Goal: Information Seeking & Learning: Learn about a topic

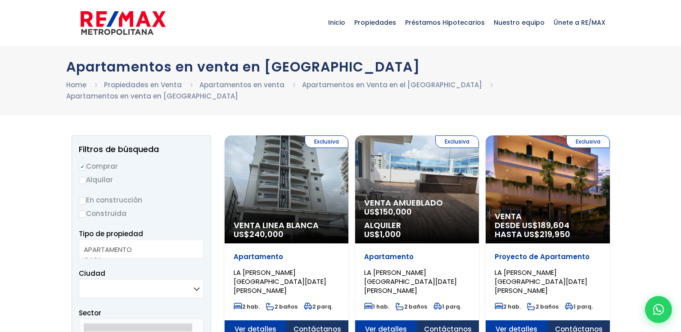
select select
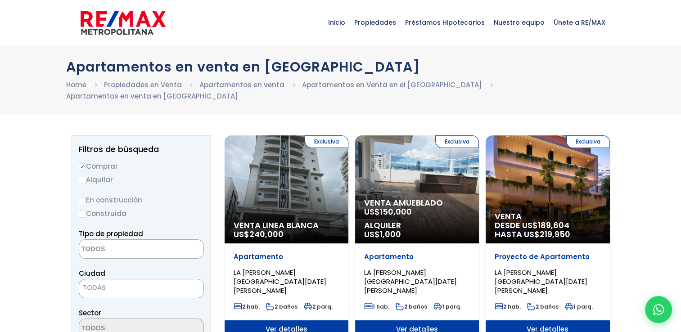
click at [283, 190] on div "Exclusiva Venta Linea Blanca US$ 240,000" at bounding box center [286, 189] width 124 height 108
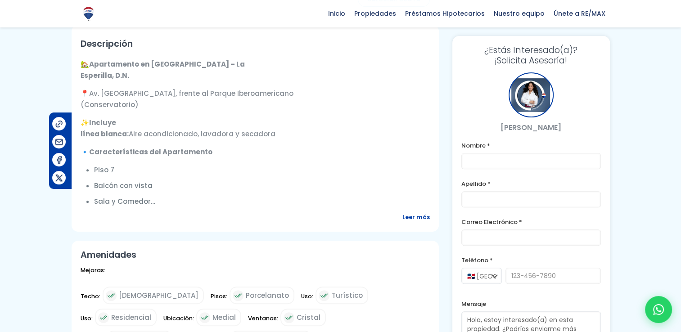
scroll to position [225, 0]
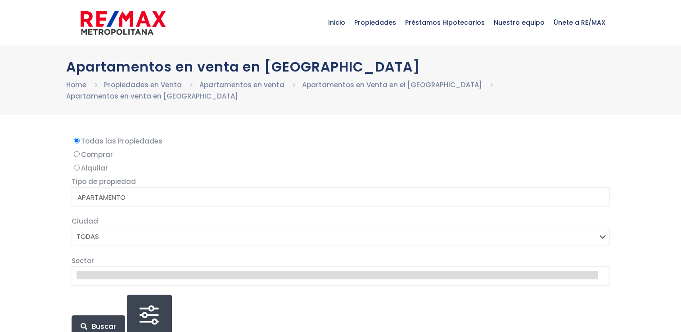
select select
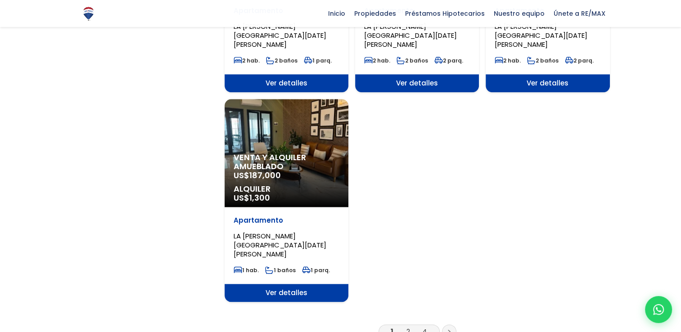
scroll to position [1170, 0]
